Goal: Information Seeking & Learning: Compare options

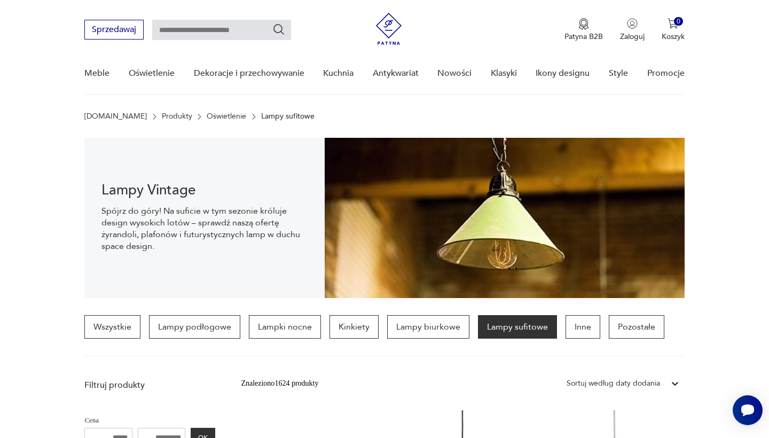
scroll to position [429, 0]
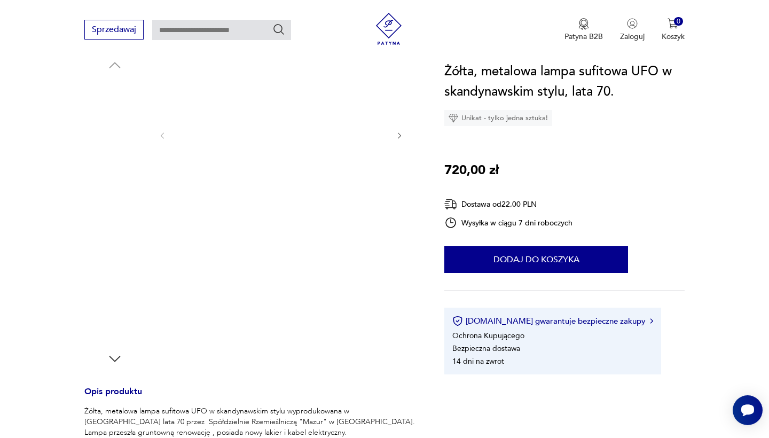
click at [122, 182] on img at bounding box center [114, 177] width 61 height 61
